Goal: Task Accomplishment & Management: Use online tool/utility

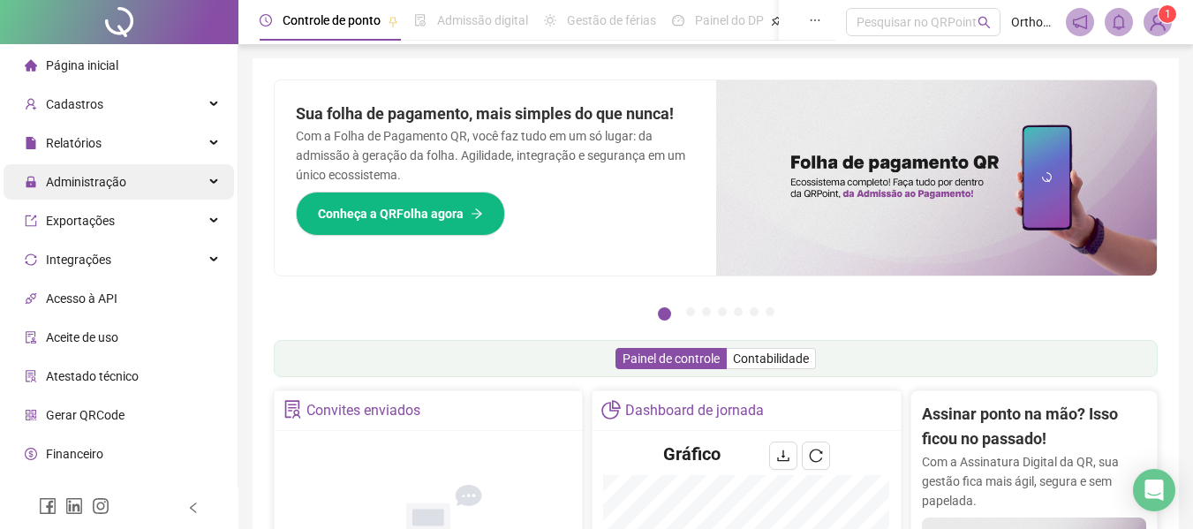
click at [130, 186] on div "Administração" at bounding box center [119, 181] width 231 height 35
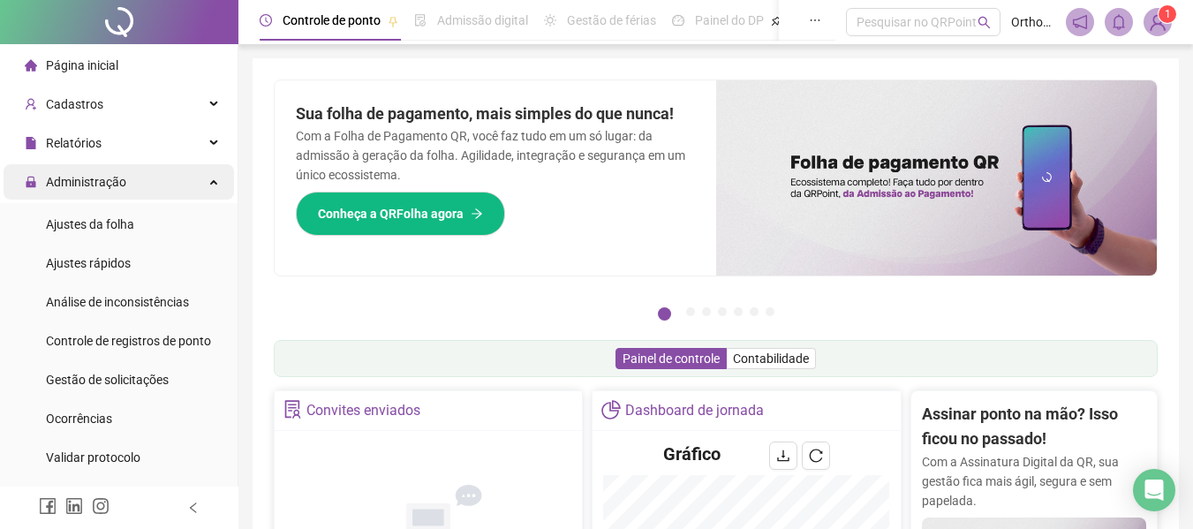
click at [130, 176] on div "Administração" at bounding box center [119, 181] width 231 height 35
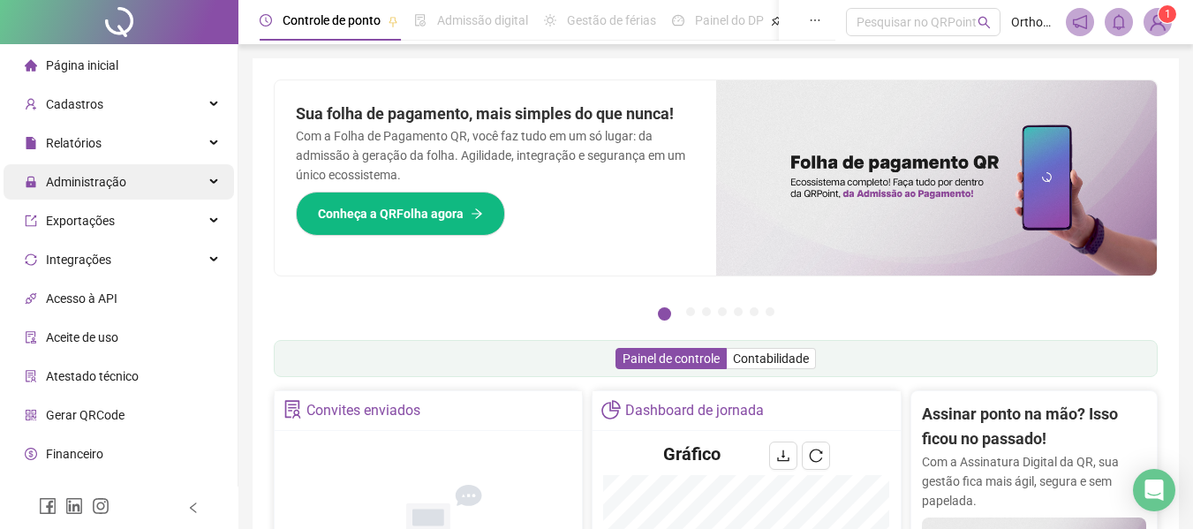
click at [130, 178] on div "Administração" at bounding box center [119, 181] width 231 height 35
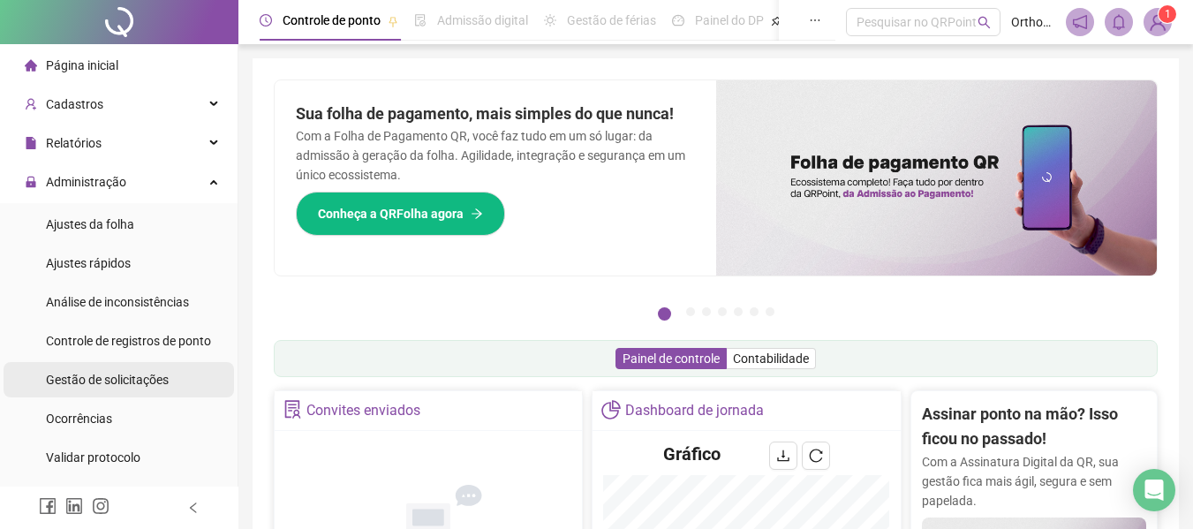
click at [110, 381] on span "Gestão de solicitações" at bounding box center [107, 380] width 123 height 14
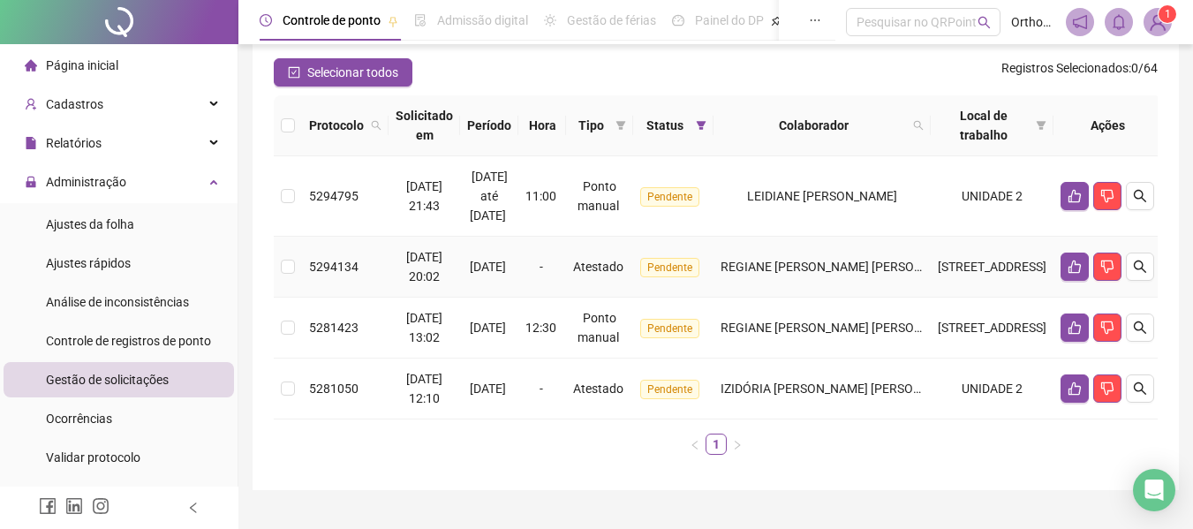
scroll to position [177, 0]
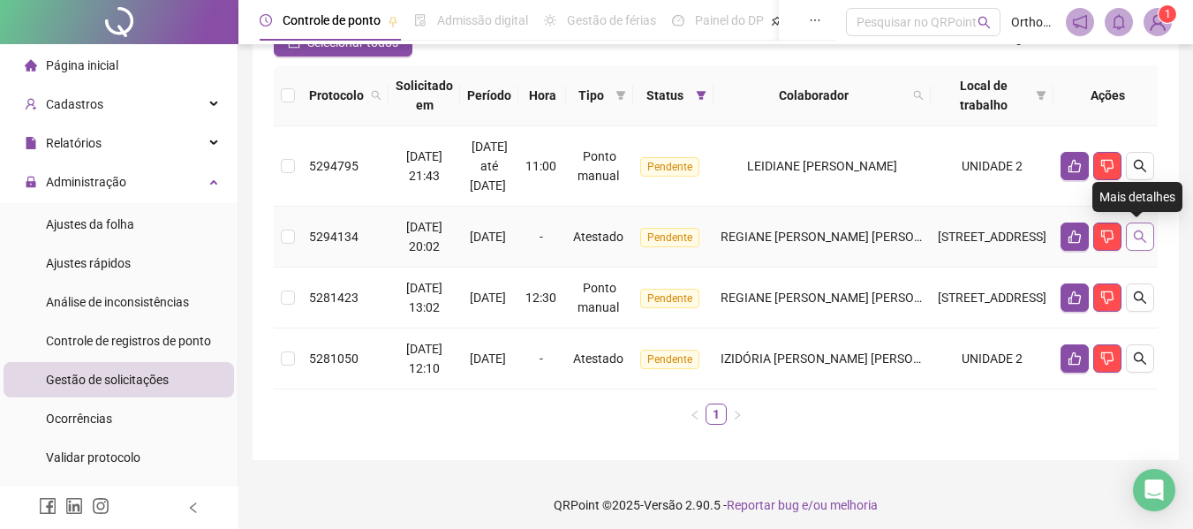
click at [1134, 237] on icon "search" at bounding box center [1140, 237] width 12 height 12
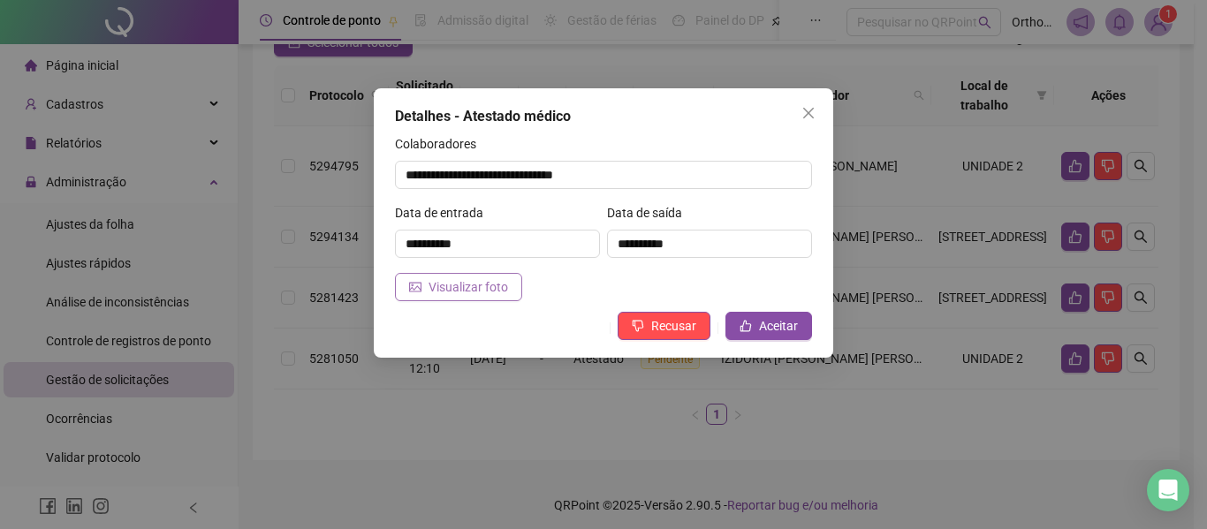
click at [459, 292] on span "Visualizar foto" at bounding box center [468, 286] width 80 height 19
click at [808, 105] on button "Close" at bounding box center [808, 113] width 28 height 28
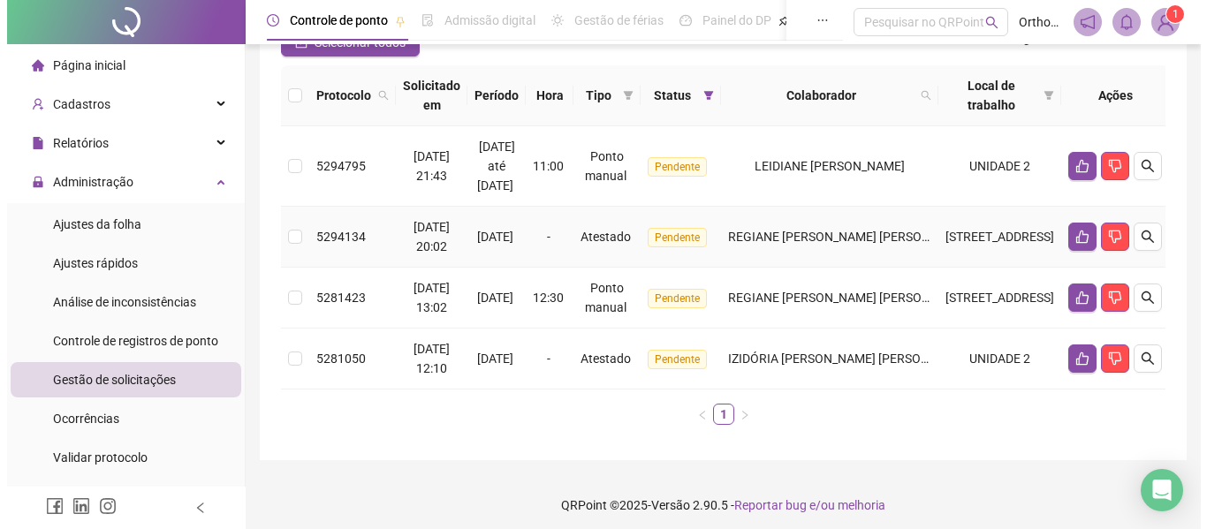
scroll to position [184, 0]
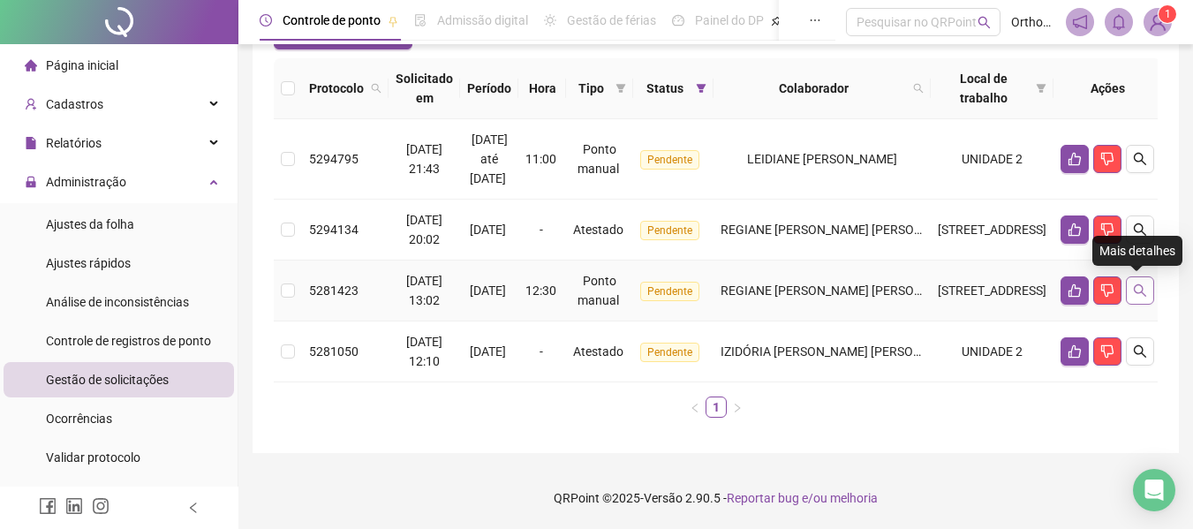
click at [1134, 292] on icon "search" at bounding box center [1140, 290] width 12 height 12
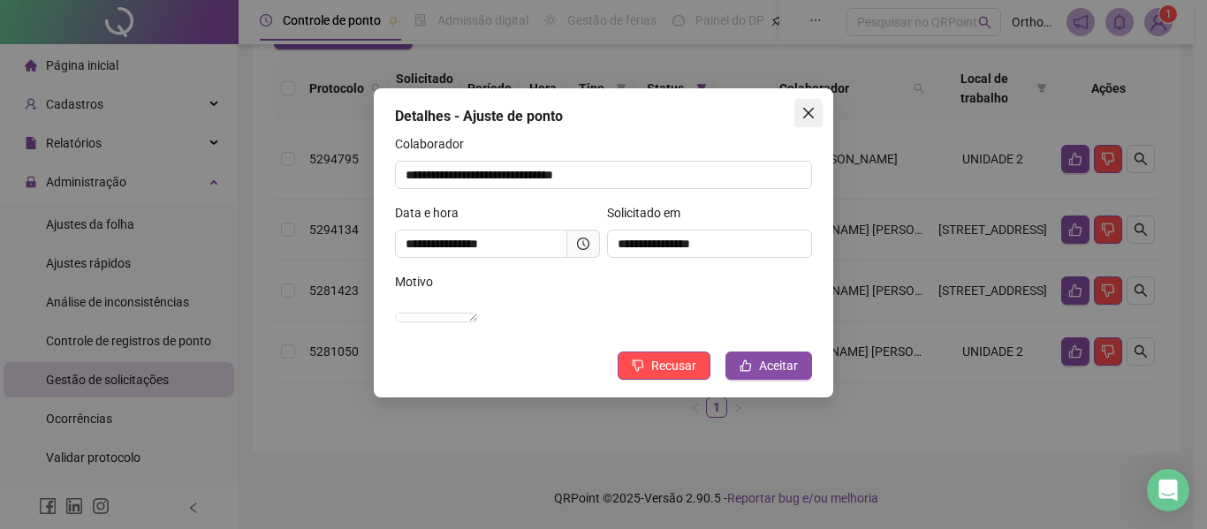
click at [807, 111] on icon "close" at bounding box center [808, 113] width 11 height 11
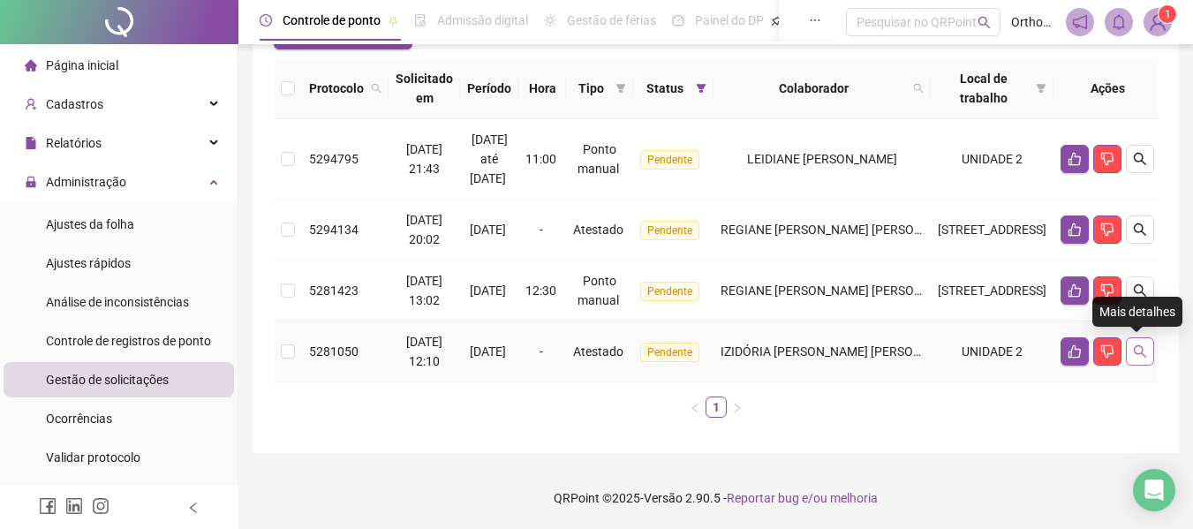
click at [1133, 355] on icon "search" at bounding box center [1140, 352] width 14 height 14
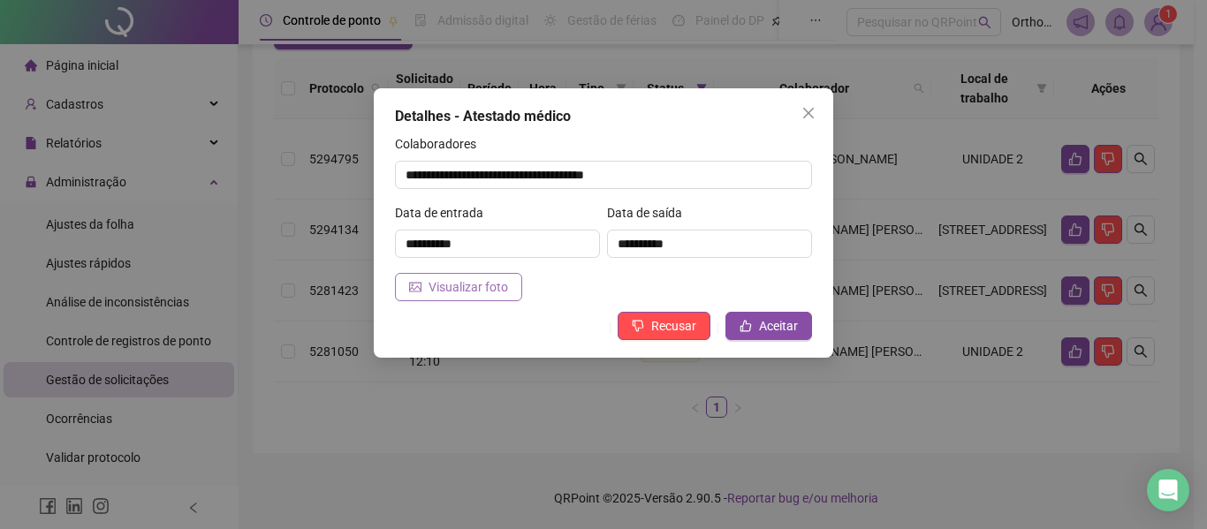
click at [506, 293] on button "Visualizar foto" at bounding box center [458, 287] width 127 height 28
click at [762, 325] on span "Aceitar" at bounding box center [778, 325] width 39 height 19
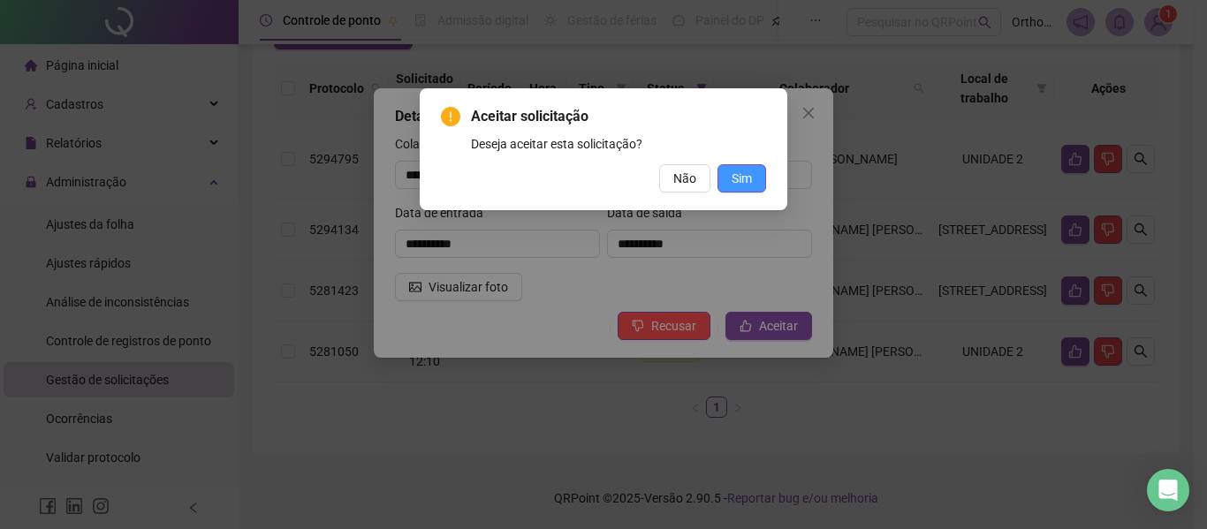
click at [740, 185] on span "Sim" at bounding box center [741, 178] width 20 height 19
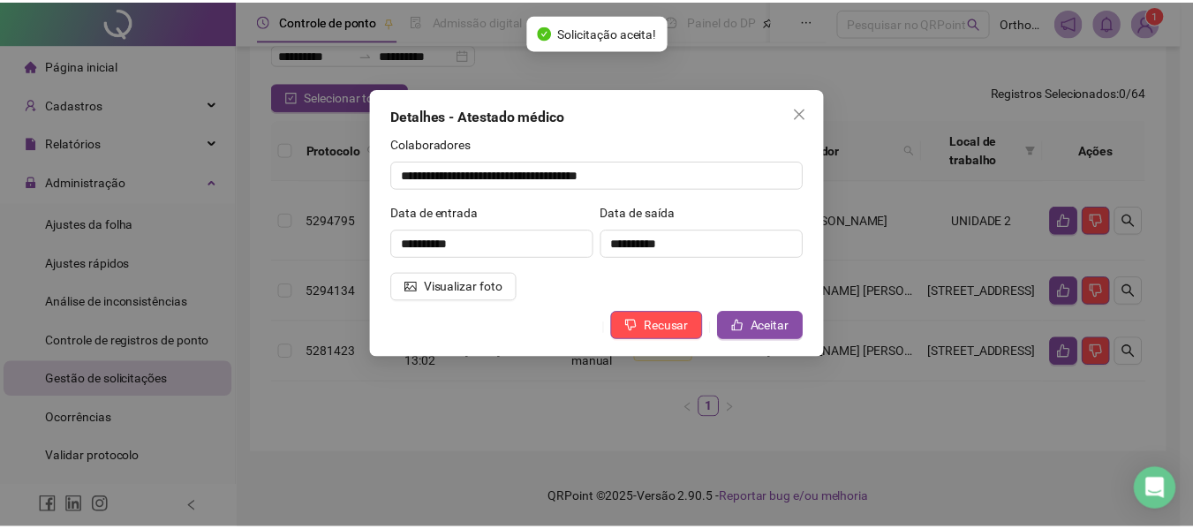
scroll to position [123, 0]
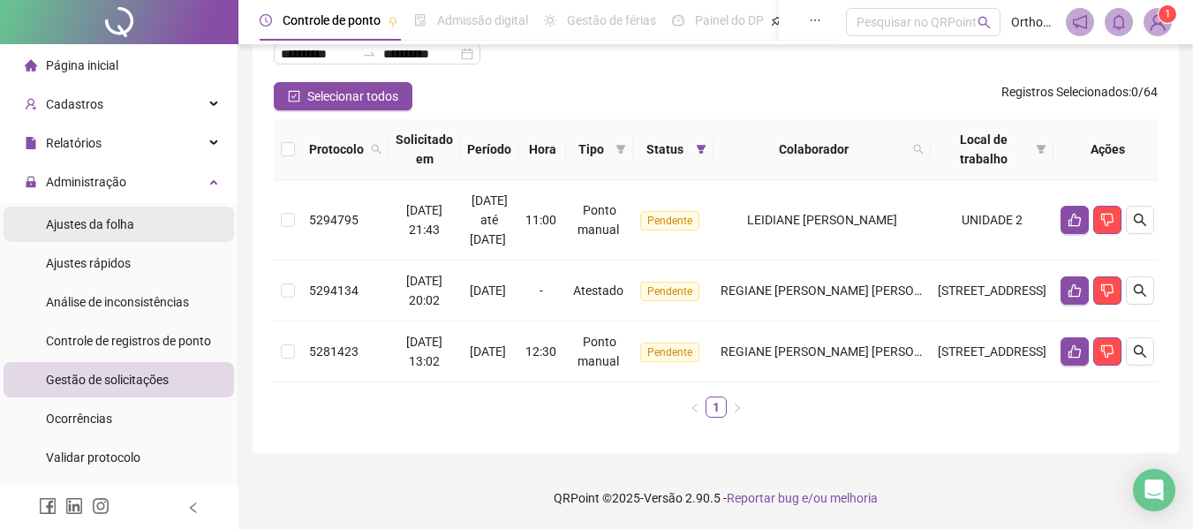
click at [120, 224] on span "Ajustes da folha" at bounding box center [90, 224] width 88 height 14
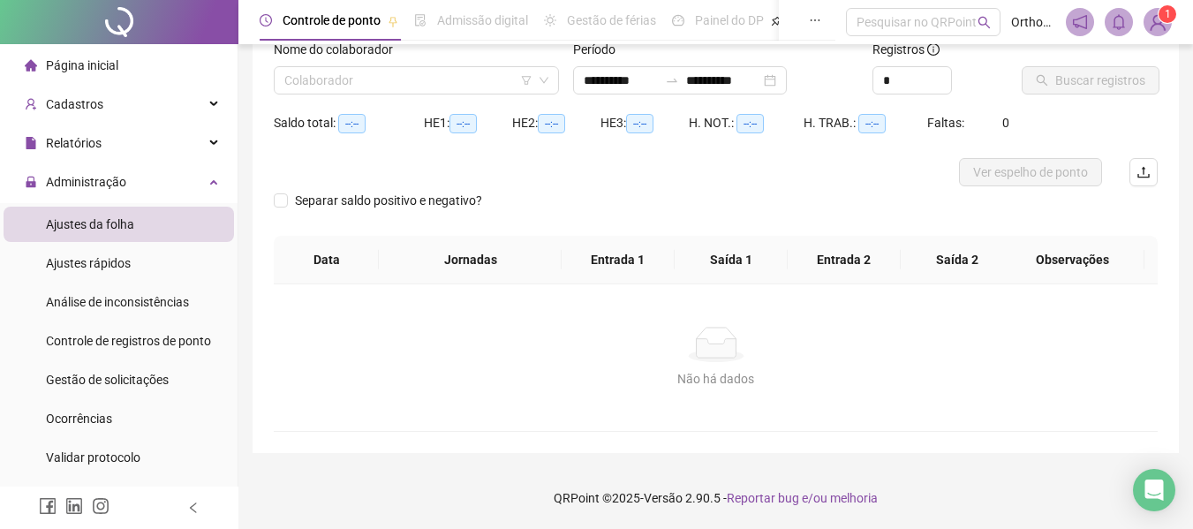
type input "**********"
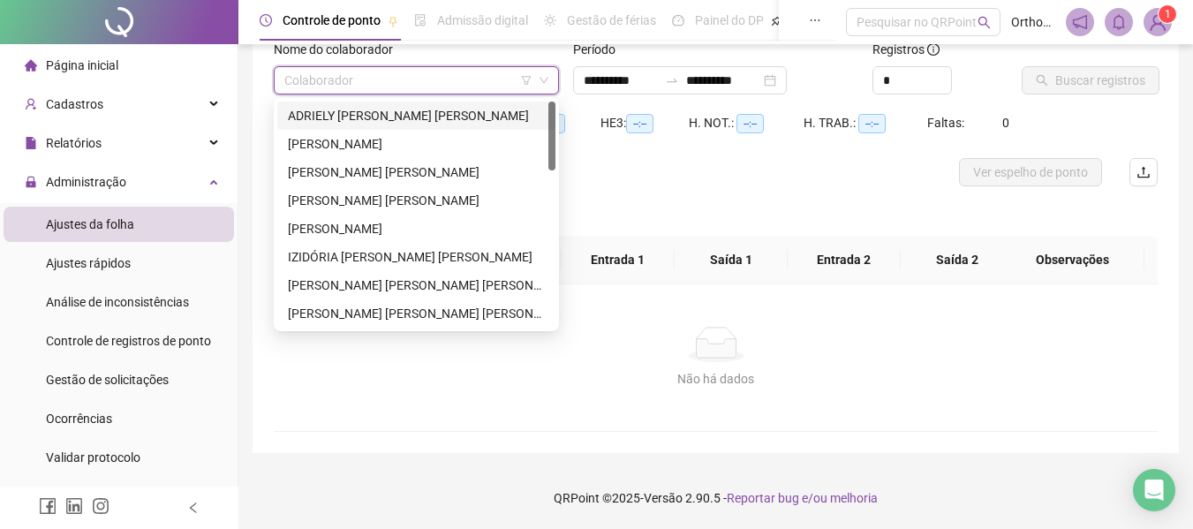
click at [354, 92] on input "search" at bounding box center [408, 80] width 248 height 27
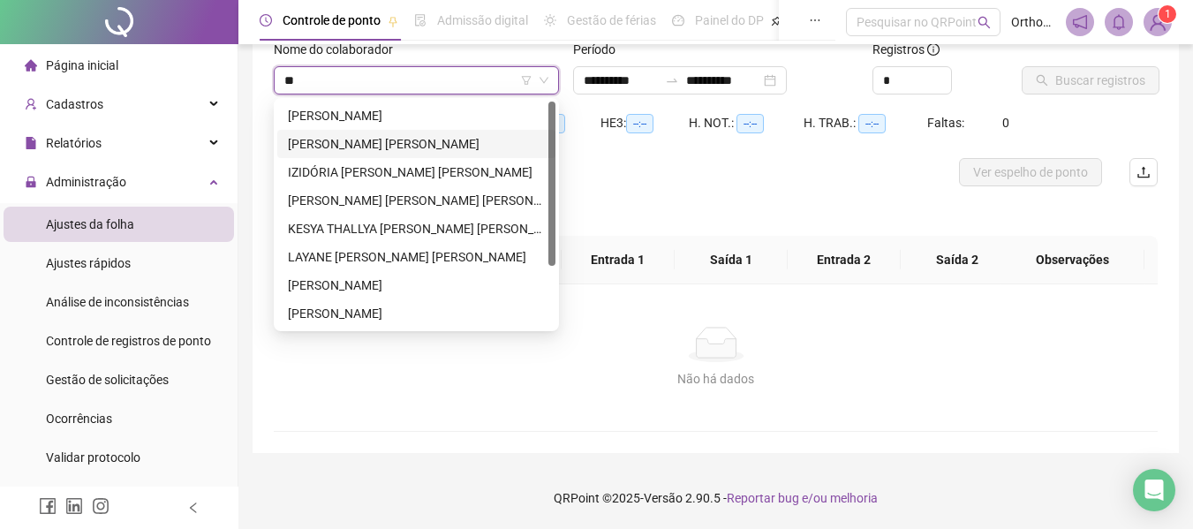
type input "***"
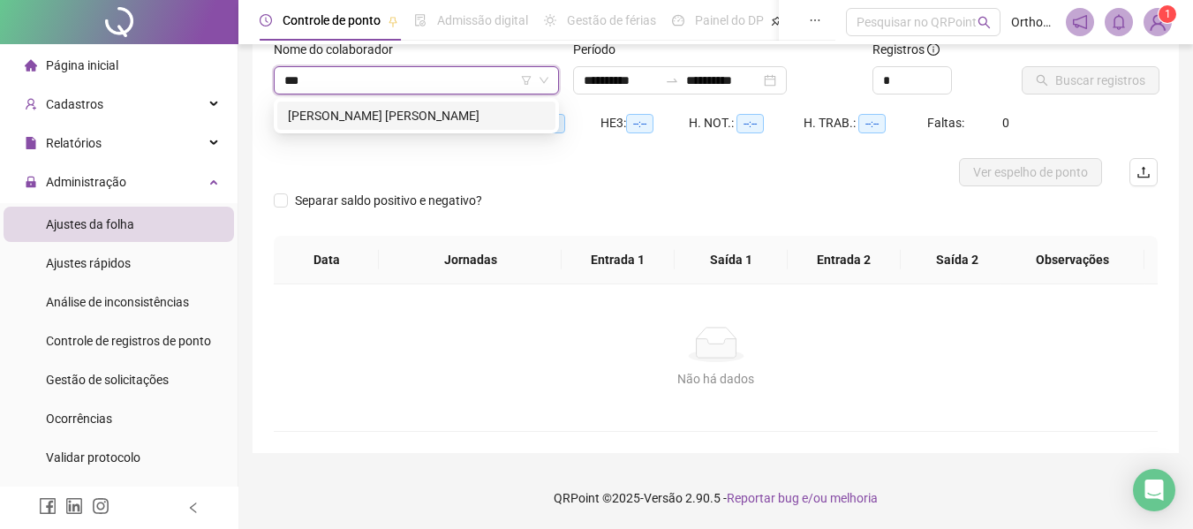
click at [424, 123] on div "RAFAEL FRANCISCO DA SILVA" at bounding box center [416, 115] width 257 height 19
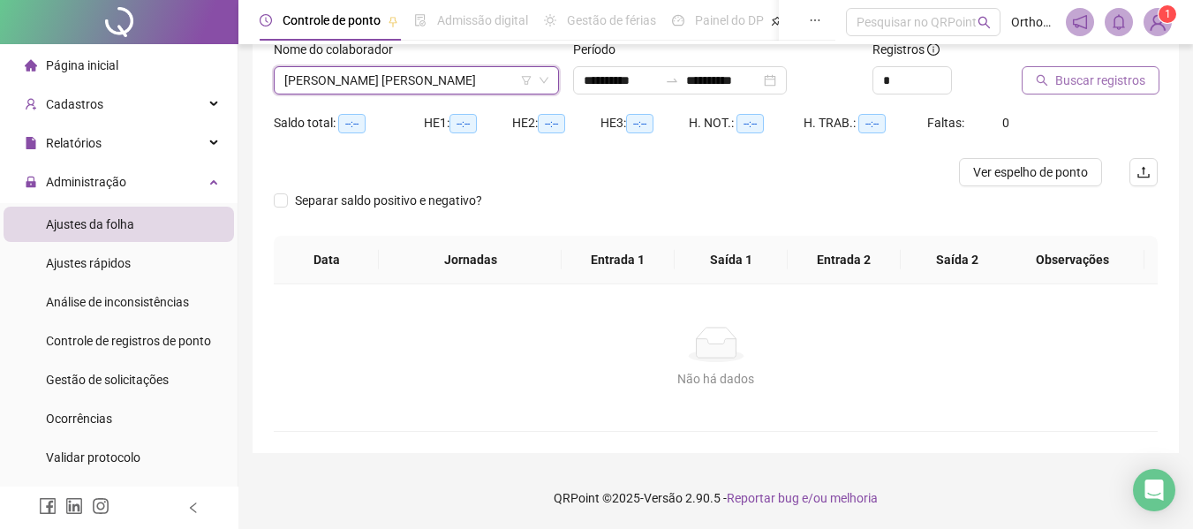
click at [1095, 70] on button "Buscar registros" at bounding box center [1091, 80] width 138 height 28
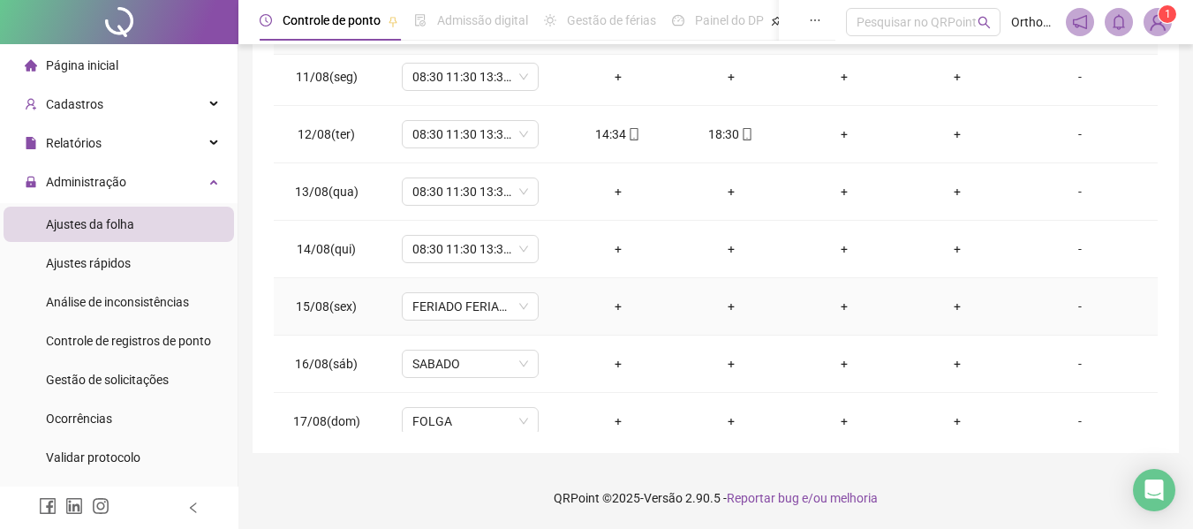
scroll to position [599, 0]
